Goal: Task Accomplishment & Management: Manage account settings

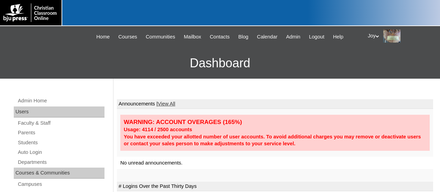
click at [28, 146] on link "Students" at bounding box center [60, 143] width 87 height 9
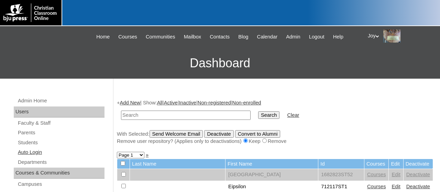
click at [33, 150] on link "Auto Login" at bounding box center [60, 152] width 87 height 9
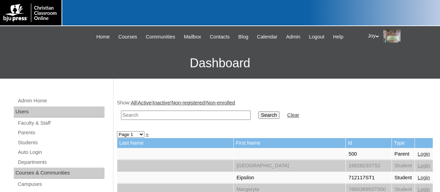
click at [149, 118] on input "text" at bounding box center [186, 115] width 130 height 9
type input "Lisa"
click at [258, 111] on input "Search" at bounding box center [268, 115] width 21 height 8
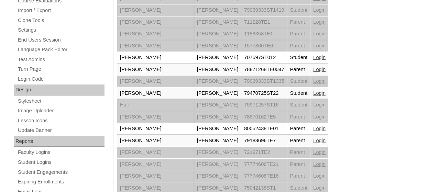
scroll to position [277, 0]
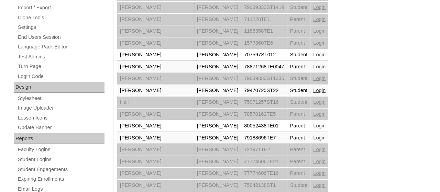
click at [313, 135] on link "Login" at bounding box center [319, 138] width 12 height 6
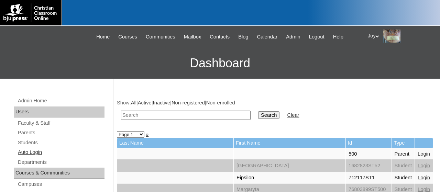
click at [60, 154] on link "Auto Login" at bounding box center [60, 152] width 87 height 9
click at [62, 143] on link "Students" at bounding box center [60, 143] width 87 height 9
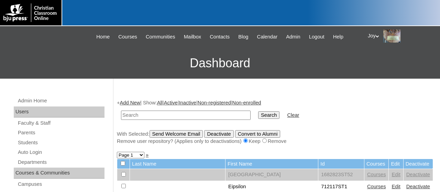
click at [145, 112] on input "text" at bounding box center [186, 115] width 130 height 9
type input "Example"
click at [258, 111] on input "Search" at bounding box center [268, 115] width 21 height 8
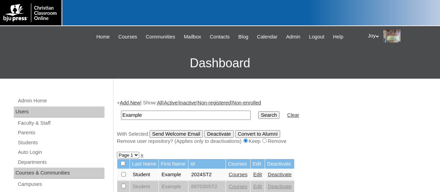
click at [248, 176] on link "Courses" at bounding box center [238, 175] width 19 height 6
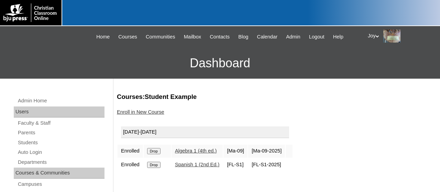
click at [164, 112] on link "Enroll in New Course" at bounding box center [140, 112] width 47 height 6
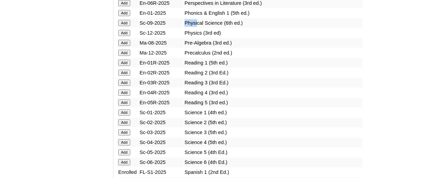
scroll to position [781, 0]
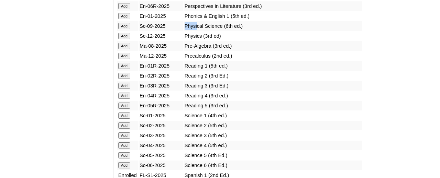
click at [121, 39] on input "Add" at bounding box center [124, 36] width 12 height 6
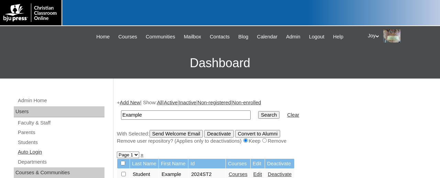
click at [32, 156] on link "Auto Login" at bounding box center [60, 152] width 87 height 9
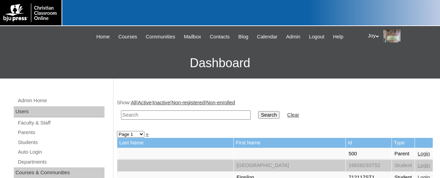
click at [135, 116] on input "text" at bounding box center [186, 115] width 130 height 9
type input "Inside Out"
click at [258, 111] on input "Search" at bounding box center [268, 115] width 21 height 8
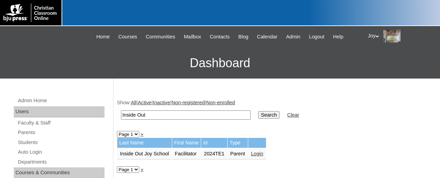
click at [257, 154] on link "Login" at bounding box center [257, 154] width 12 height 6
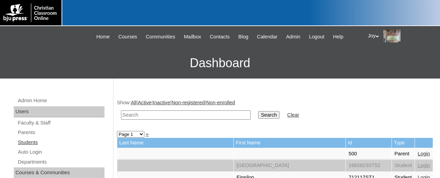
click at [30, 139] on link "Students" at bounding box center [60, 143] width 87 height 9
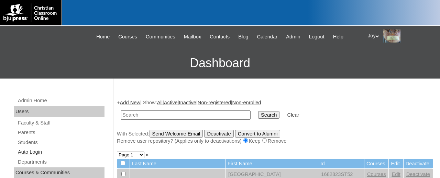
click at [34, 150] on link "Auto Login" at bounding box center [60, 152] width 87 height 9
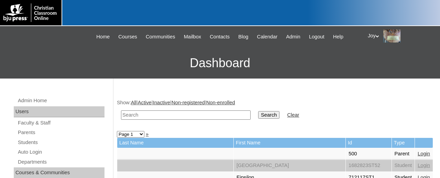
click at [133, 116] on input "text" at bounding box center [186, 115] width 130 height 9
type input "Example"
click at [258, 111] on input "Search" at bounding box center [268, 115] width 21 height 8
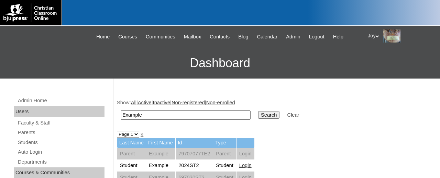
click at [244, 165] on link "Login" at bounding box center [245, 166] width 12 height 6
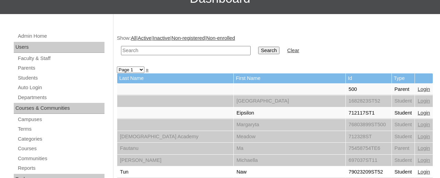
scroll to position [67, 0]
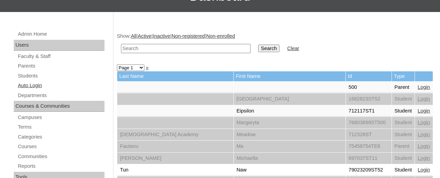
click at [48, 84] on link "Auto Login" at bounding box center [60, 85] width 87 height 9
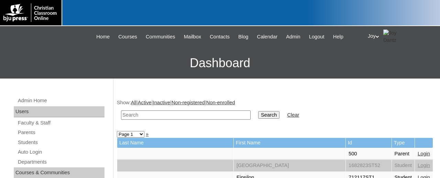
click at [164, 113] on input "text" at bounding box center [186, 115] width 130 height 9
type input "Inside Out"
click at [258, 111] on input "Search" at bounding box center [268, 115] width 21 height 8
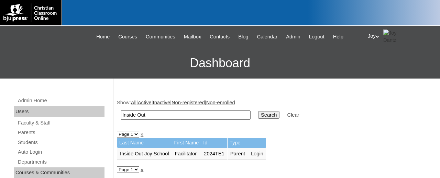
click at [263, 157] on link "Login" at bounding box center [257, 154] width 12 height 6
